Goal: Ask a question

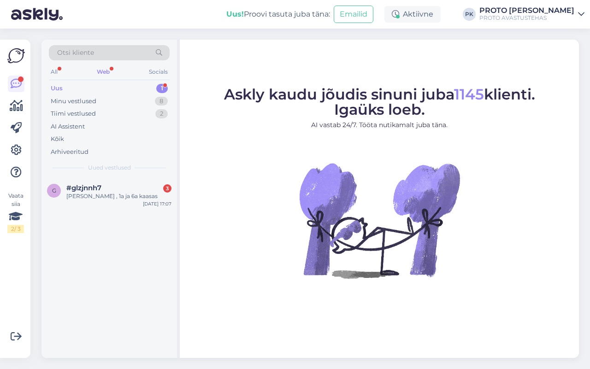
click at [102, 70] on div "Web" at bounding box center [103, 72] width 17 height 12
click at [96, 189] on span "#glzjnnh7" at bounding box center [83, 188] width 35 height 8
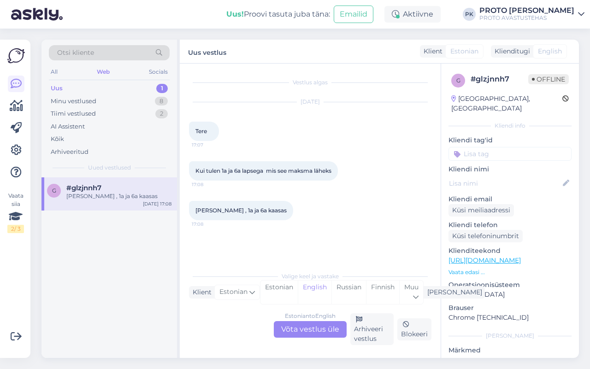
click at [302, 330] on div "Estonian to English Võta vestlus üle" at bounding box center [310, 329] width 73 height 17
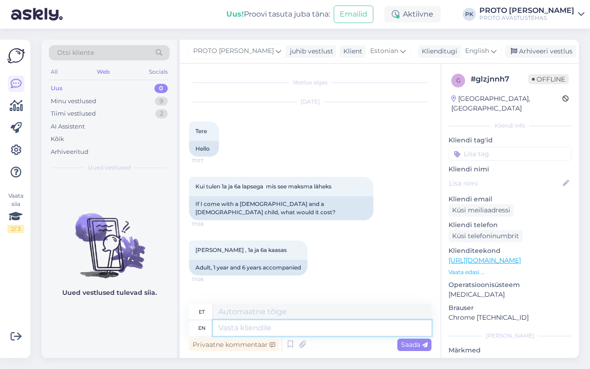
click at [235, 328] on textarea at bounding box center [322, 328] width 218 height 16
type textarea "Alla"
type textarea "Alla 6"
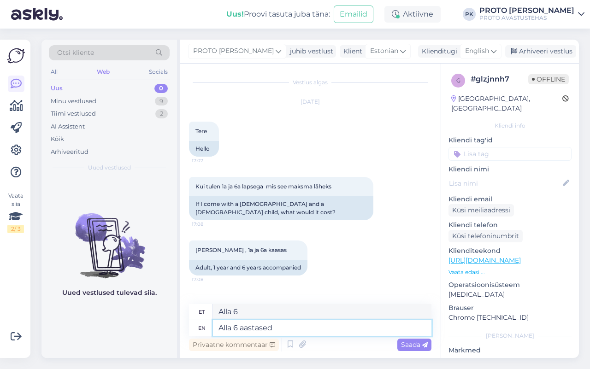
type textarea "Alla 6 aastased"
type textarea "Kõik 6 aastat"
type textarea "Alla 6 aastased lapsed"
type textarea "Kõik 6 aastat on aegunud"
type textarea "Alla 6 aastased lapsed on"
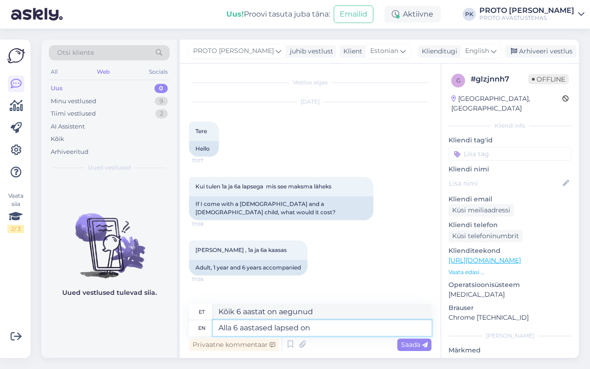
type textarea "Kõik 6 aastat aegusid"
type textarea "Alla 6 aastased lapsed on tasuta"
drag, startPoint x: 275, startPoint y: 327, endPoint x: 284, endPoint y: 322, distance: 10.3
click at [275, 325] on textarea "Alla 6 aastased lapsed on tasuta" at bounding box center [322, 328] width 218 height 16
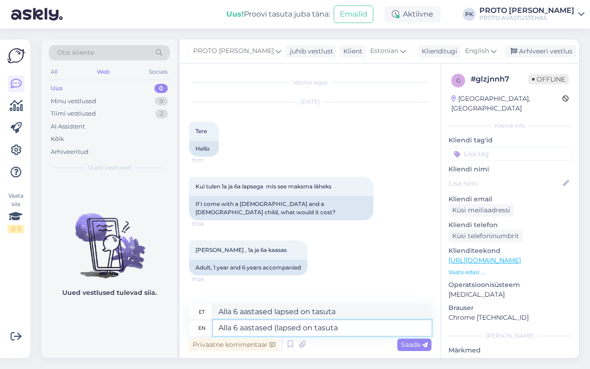
type textarea "Alla 6 aastased lapsed on tasuta"
type textarea "Alla 6 aastased (lapsed on free"
type textarea "Alla 6 aastased lapsed on tasuta"
type textarea "Alla 6 aastased (lapsed on tasuta"
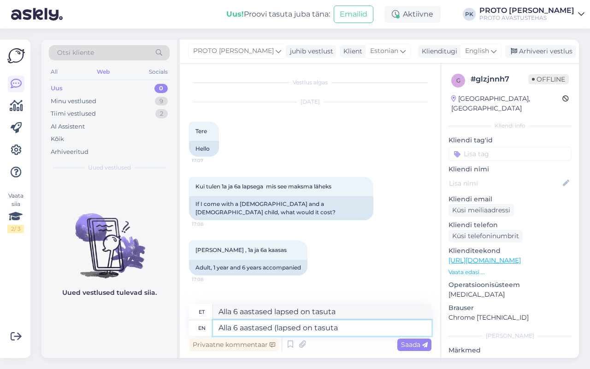
type textarea "Alla 6 aastased (lapsed on free"
type textarea "Alla 6 aastased (KAlapsed on tasuta"
type textarea "Alla 6 aastased (KA=lapsed on free"
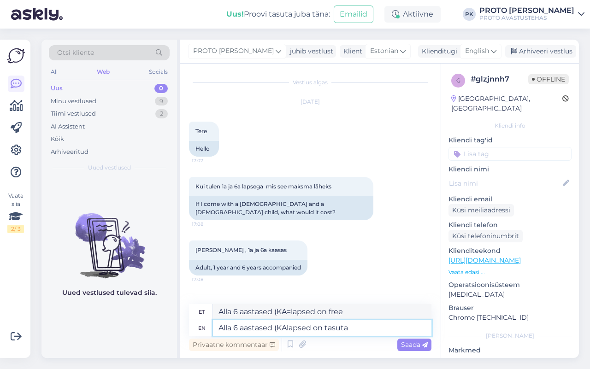
type textarea "Alla 6 aastased (KA)lapsed on tasuta"
type textarea "Alla 6 aastased (KA) lapsed on tasuta"
click at [355, 328] on textarea "Alla 6 aastased (KA) lapsed on tasuta" at bounding box center [322, 328] width 218 height 16
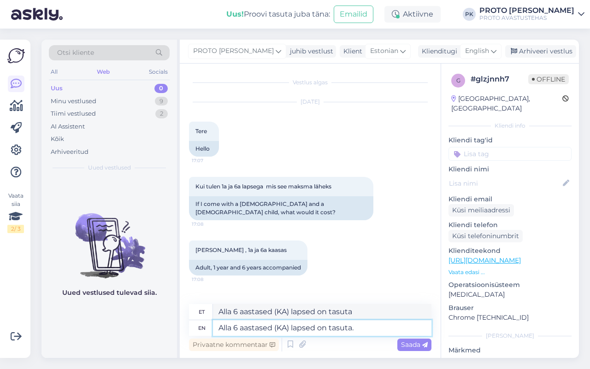
type textarea "Alla 6 aastased (KA) lapsed on tasuta."
type textarea "Alla 6 aastased (KA) lapsed on tasuta. Täiskasvanud"
type textarea "Alla 6 aastased (KA) lapsed on tasuta. Täiskasvanud on"
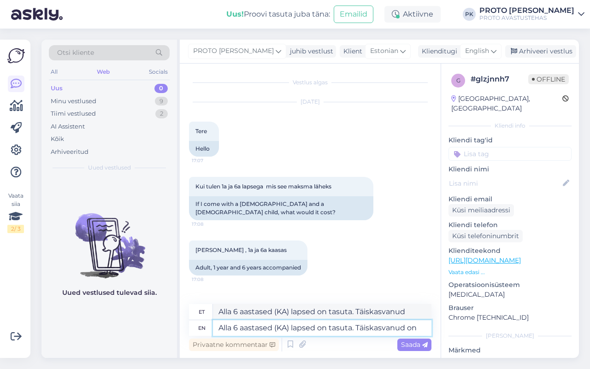
type textarea "Alla 6 aastased (KA) lapsed on tasuta. Täiskasvanud on"
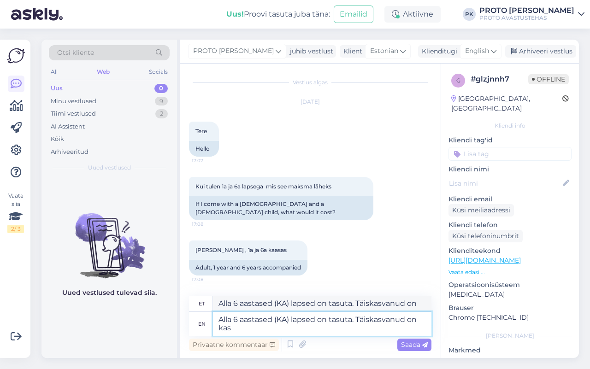
type textarea "Alla 6 aastased (KA) lapsed on tasuta. Täiskasvanud on kas"
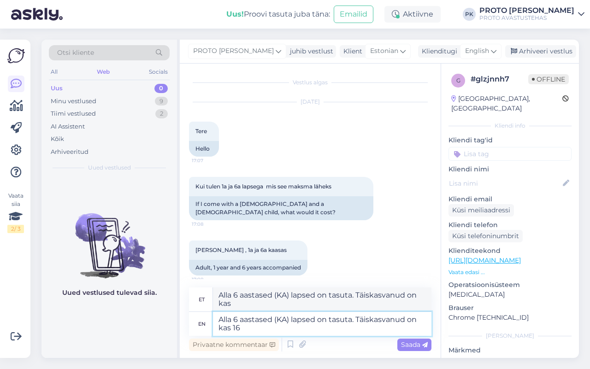
type textarea "Alla 6 aastased (KA) lapsed on tasuta. Täiskasvanud on kas 16 e"
type textarea "Alla 6 aastased (KA) lapsed on tasuta. Täiskasvanud on kas 16"
type textarea "Alla 6 aastased (KA) lapsed on tasuta. Täiskasvanud on kas 16 eur"
type textarea "Alla 6 aastased (KA) lapsed on tasuta. Täiskasvanud on kas 16 eur vü"
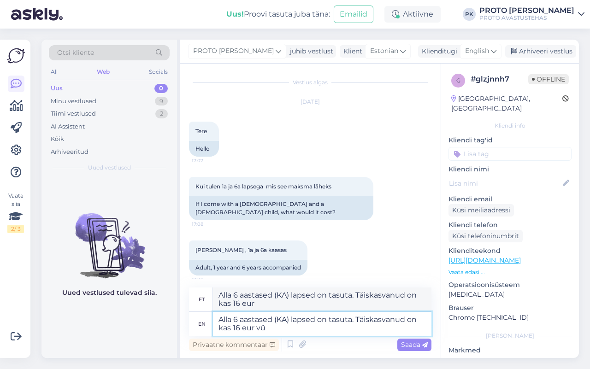
type textarea "Alla 6 aastased (KA) lapsed on tasuta. Täiskasvanud on kas 16 eur võõ"
type textarea "Alla 6 aastased (KA) lapsed on tasuta. Täiskasvanud on kas 16 eur"
type textarea "Alla 6 aastased (KA) lapsed on tasuta. Täiskasvanud on kas 16 eur või"
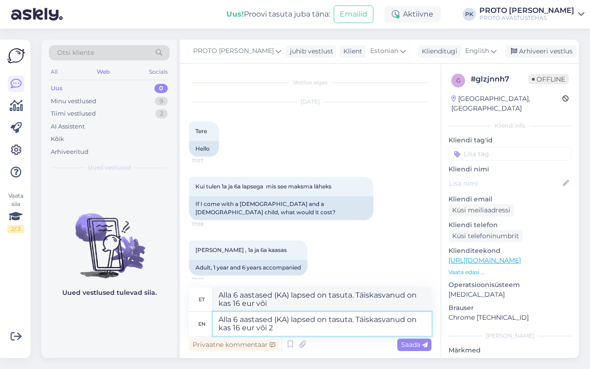
type textarea "Alla 6 aastased (KA) lapsed on tasuta. Täiskasvanud on kas 16 eur või 20"
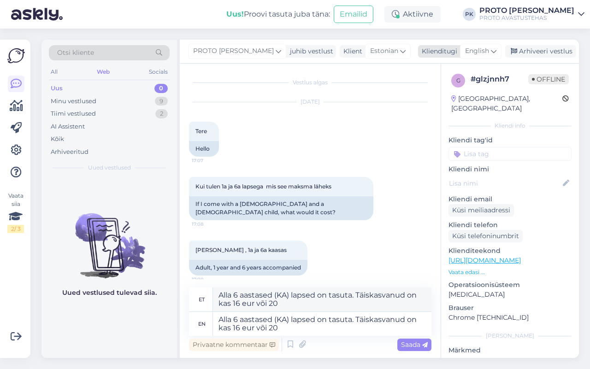
click at [491, 52] on icon at bounding box center [494, 51] width 6 height 10
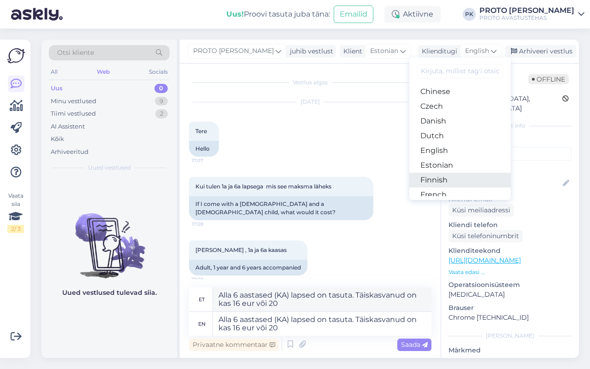
scroll to position [58, 0]
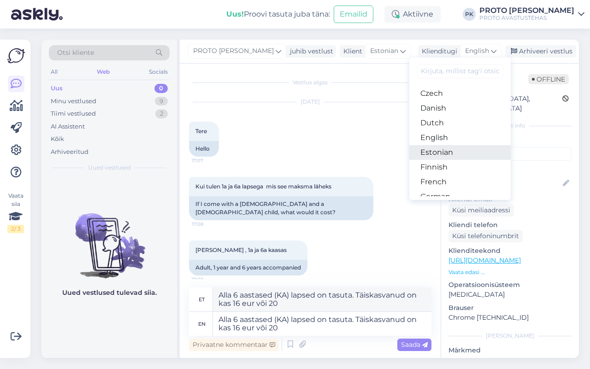
click at [429, 153] on link "Estonian" at bounding box center [459, 152] width 101 height 15
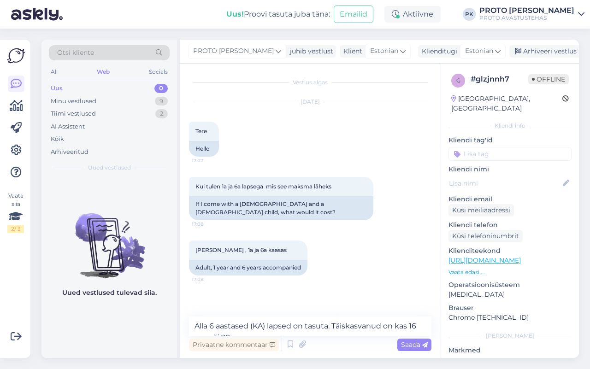
click at [409, 340] on div "Saada" at bounding box center [414, 345] width 34 height 12
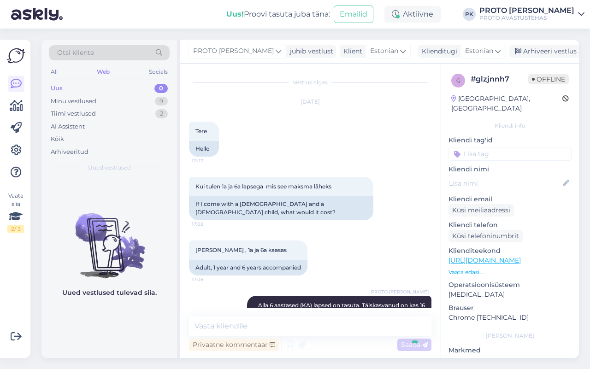
scroll to position [25, 0]
